Goal: Transaction & Acquisition: Purchase product/service

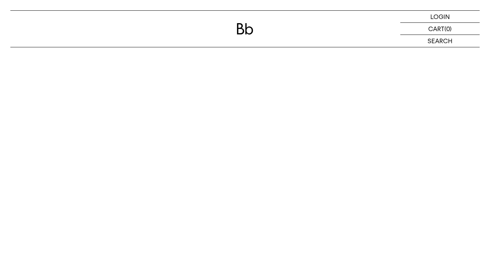
click at [442, 18] on p "LOGIN" at bounding box center [440, 17] width 20 height 12
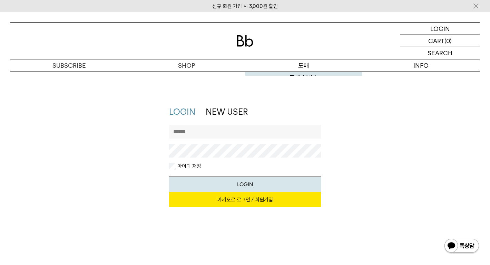
click at [307, 72] on link "도매 서비스" at bounding box center [303, 78] width 117 height 12
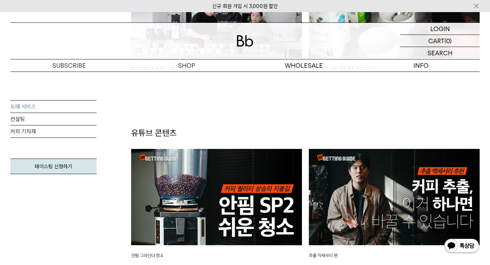
scroll to position [1462, 0]
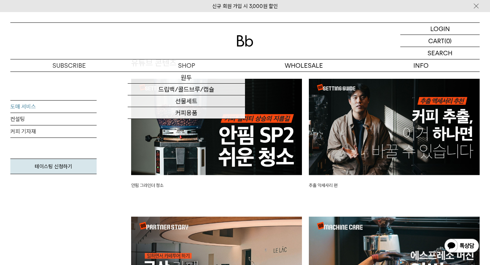
click at [0, 0] on p "숍" at bounding box center [0, 0] width 0 height 0
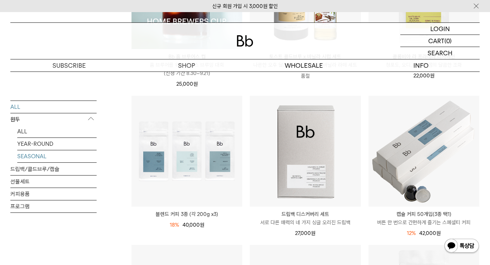
scroll to position [201, 0]
click at [38, 121] on p "원두" at bounding box center [53, 119] width 86 height 12
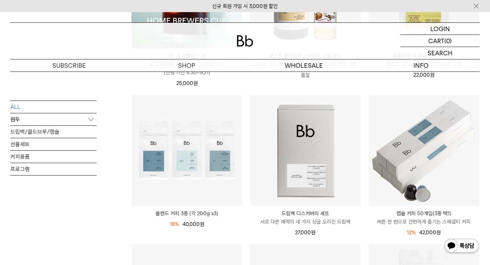
click at [30, 120] on p "원두" at bounding box center [53, 119] width 86 height 12
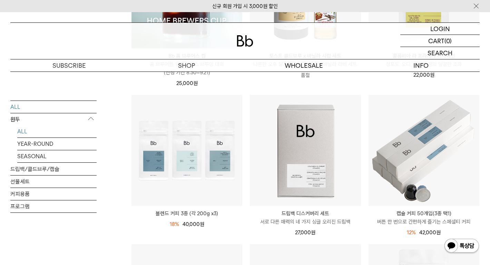
click at [27, 132] on link "ALL" at bounding box center [56, 131] width 79 height 12
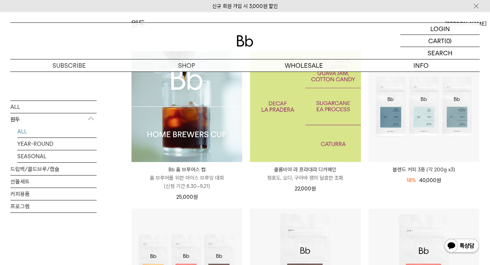
scroll to position [88, 0]
click at [324, 141] on img at bounding box center [305, 106] width 111 height 111
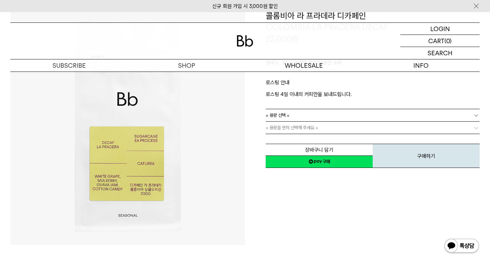
scroll to position [77, 0]
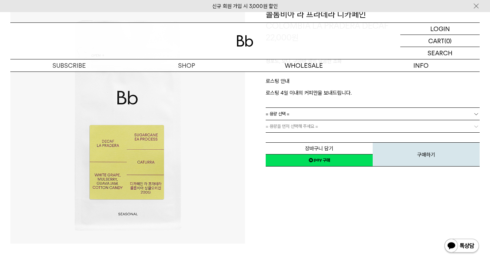
click at [280, 115] on span "= 용량 선택 =" at bounding box center [278, 114] width 24 height 12
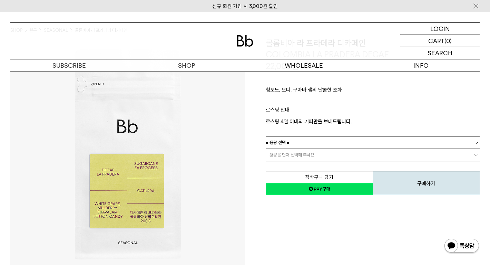
scroll to position [39, 0]
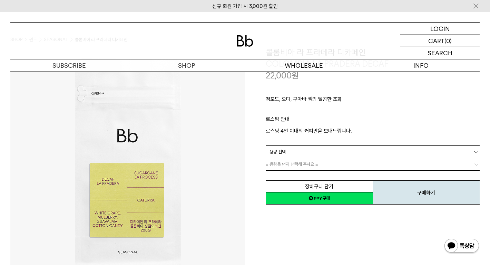
click at [288, 148] on span "= 용량 선택 =" at bounding box center [278, 152] width 24 height 12
click at [280, 176] on li "600g" at bounding box center [376, 177] width 207 height 12
click at [276, 165] on span "= 분쇄도 선택 =" at bounding box center [280, 164] width 28 height 12
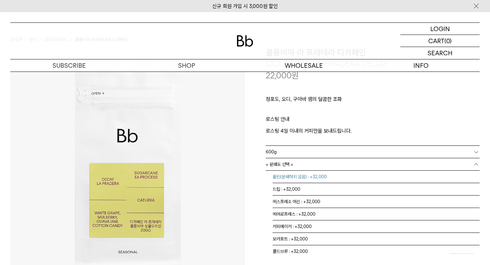
click at [281, 178] on li "홀빈(분쇄하지 않음) : +32,000" at bounding box center [376, 177] width 207 height 12
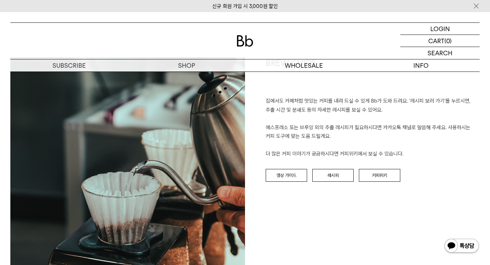
scroll to position [766, 0]
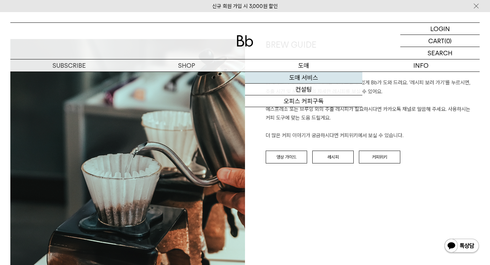
click at [302, 77] on link "도매 서비스" at bounding box center [303, 78] width 117 height 12
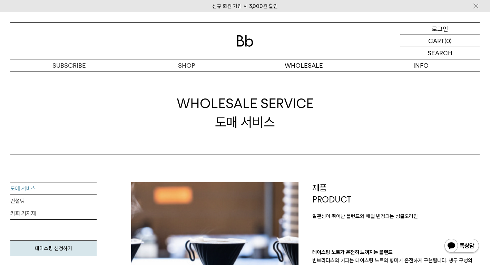
click at [438, 28] on p "로그인" at bounding box center [440, 29] width 17 height 12
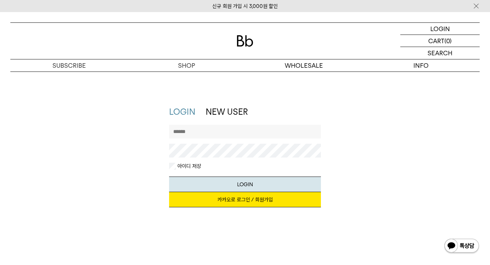
click at [218, 128] on input "text" at bounding box center [245, 132] width 152 height 14
type input "*"
type input "********"
click at [269, 183] on button "LOGIN" at bounding box center [245, 184] width 152 height 16
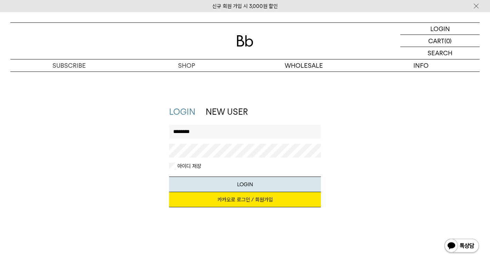
click at [227, 208] on div "지금 가입하시면 3,000원 쿠폰과 매월 회원 전용 커피 혜택을 드려요. 카카오로 로그인 / 회원가입" at bounding box center [245, 203] width 152 height 22
click at [231, 197] on link "카카오로 로그인 / 회원가입" at bounding box center [245, 199] width 152 height 15
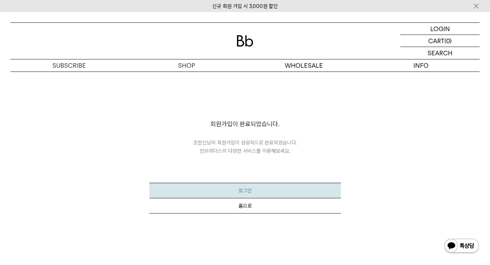
click at [252, 189] on button "로그인" at bounding box center [245, 191] width 192 height 16
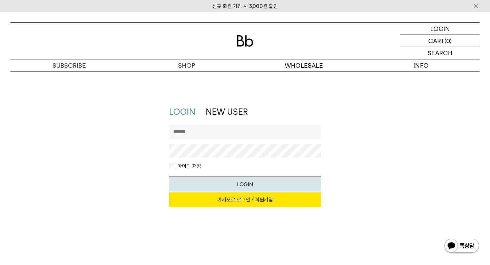
click at [252, 206] on link "카카오로 로그인 / 회원가입" at bounding box center [245, 199] width 152 height 15
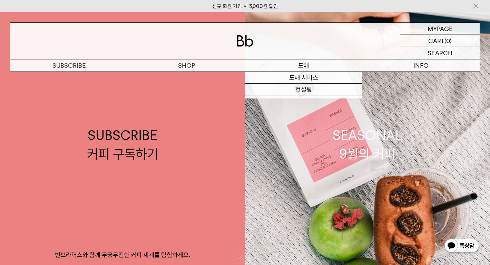
click at [304, 65] on p "도매" at bounding box center [303, 65] width 117 height 12
click at [303, 68] on p "도매" at bounding box center [303, 65] width 117 height 12
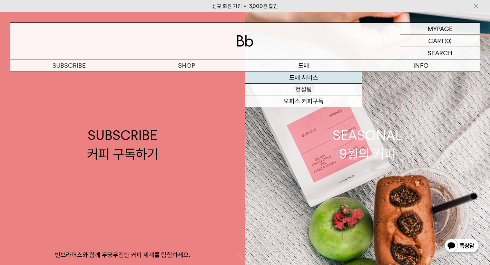
click at [305, 79] on link "도매 서비스" at bounding box center [303, 78] width 117 height 12
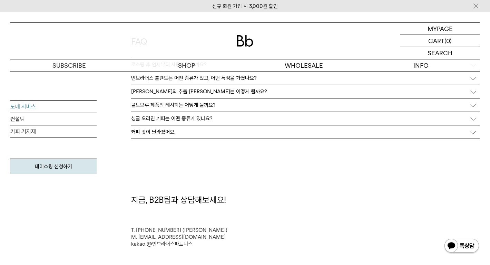
scroll to position [1754, 0]
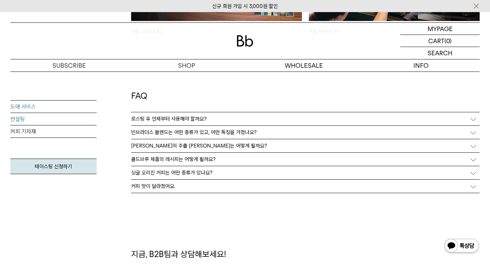
click at [64, 121] on link "컨설팅" at bounding box center [53, 119] width 86 height 12
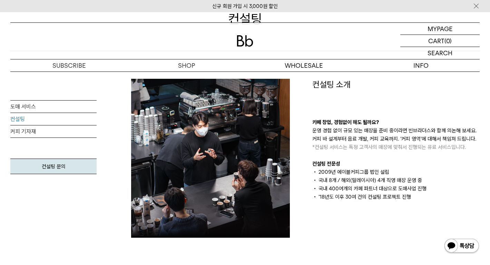
scroll to position [130, 0]
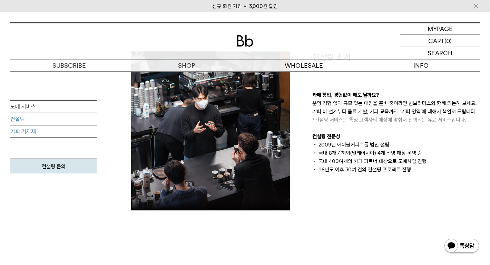
click at [43, 134] on link "커피 기자재" at bounding box center [53, 131] width 86 height 12
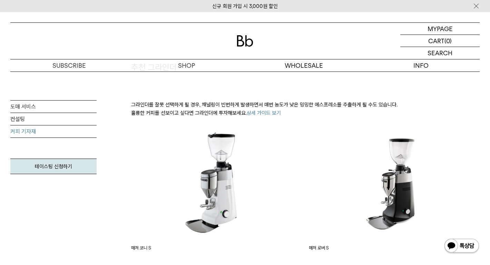
scroll to position [743, 0]
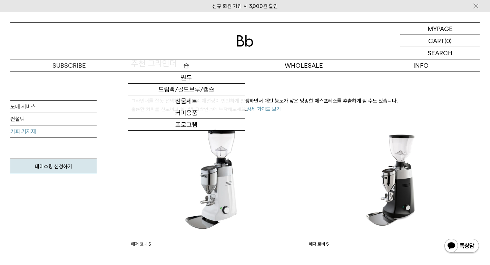
click at [192, 65] on p "숍" at bounding box center [186, 65] width 117 height 12
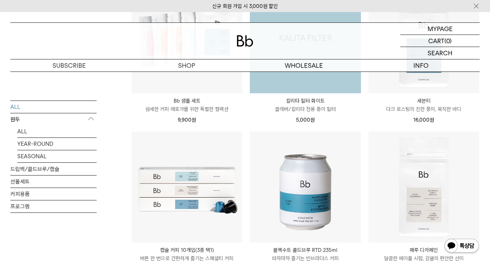
scroll to position [770, 0]
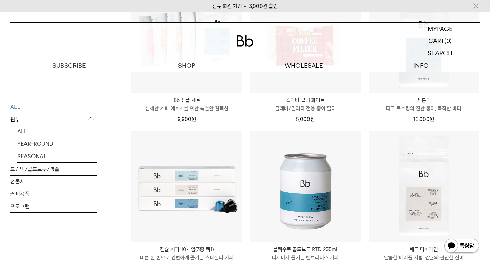
click at [458, 248] on img at bounding box center [462, 246] width 36 height 17
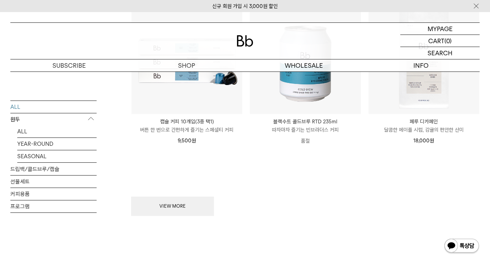
scroll to position [898, 0]
click at [204, 198] on button "VIEW MORE" at bounding box center [172, 205] width 83 height 19
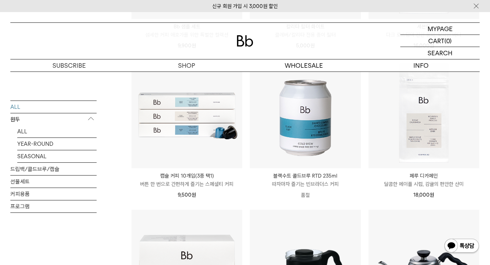
scroll to position [812, 0]
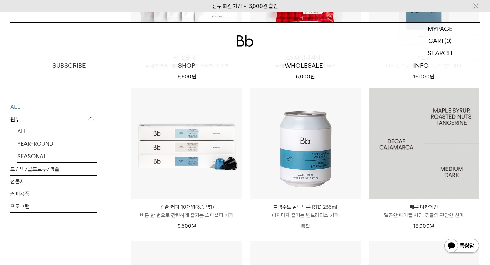
click at [391, 169] on img at bounding box center [424, 143] width 111 height 111
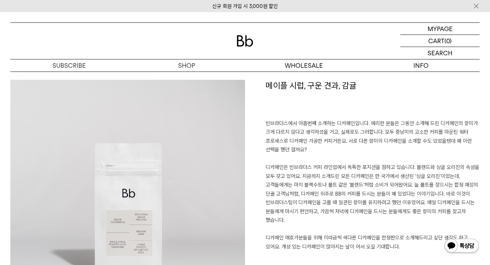
scroll to position [556, 0]
